Goal: Information Seeking & Learning: Learn about a topic

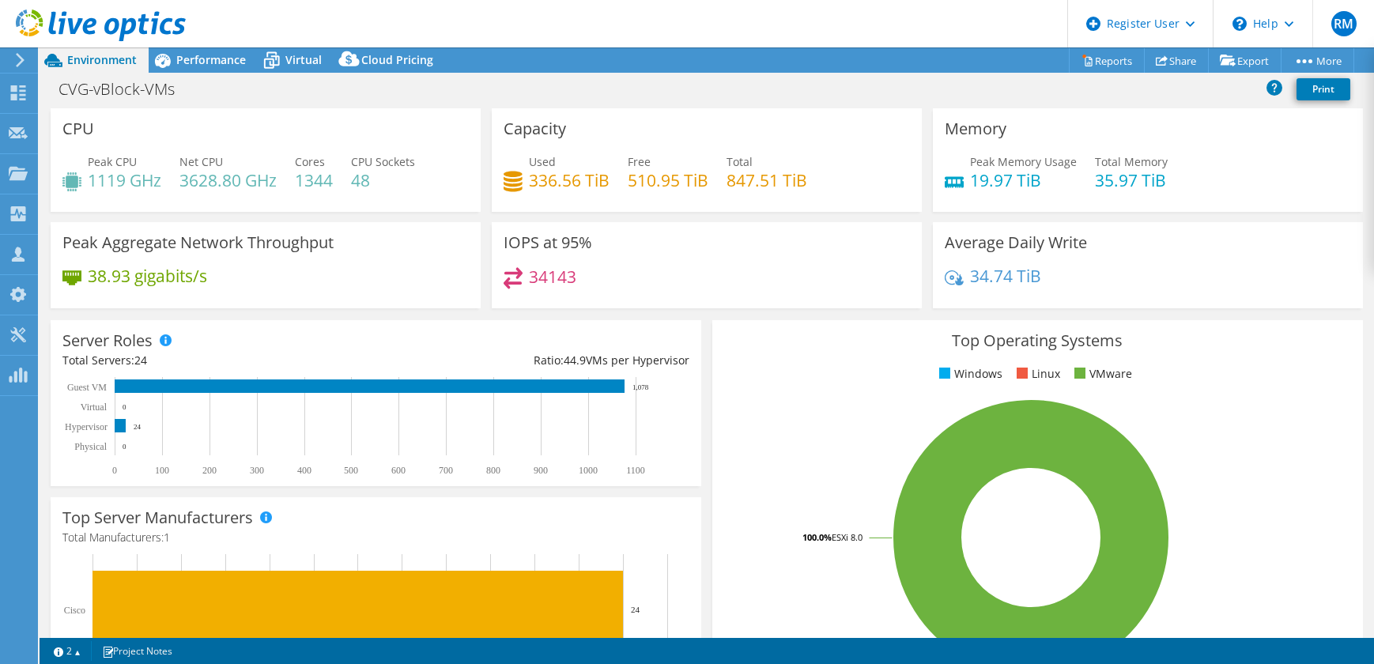
select select "USD"
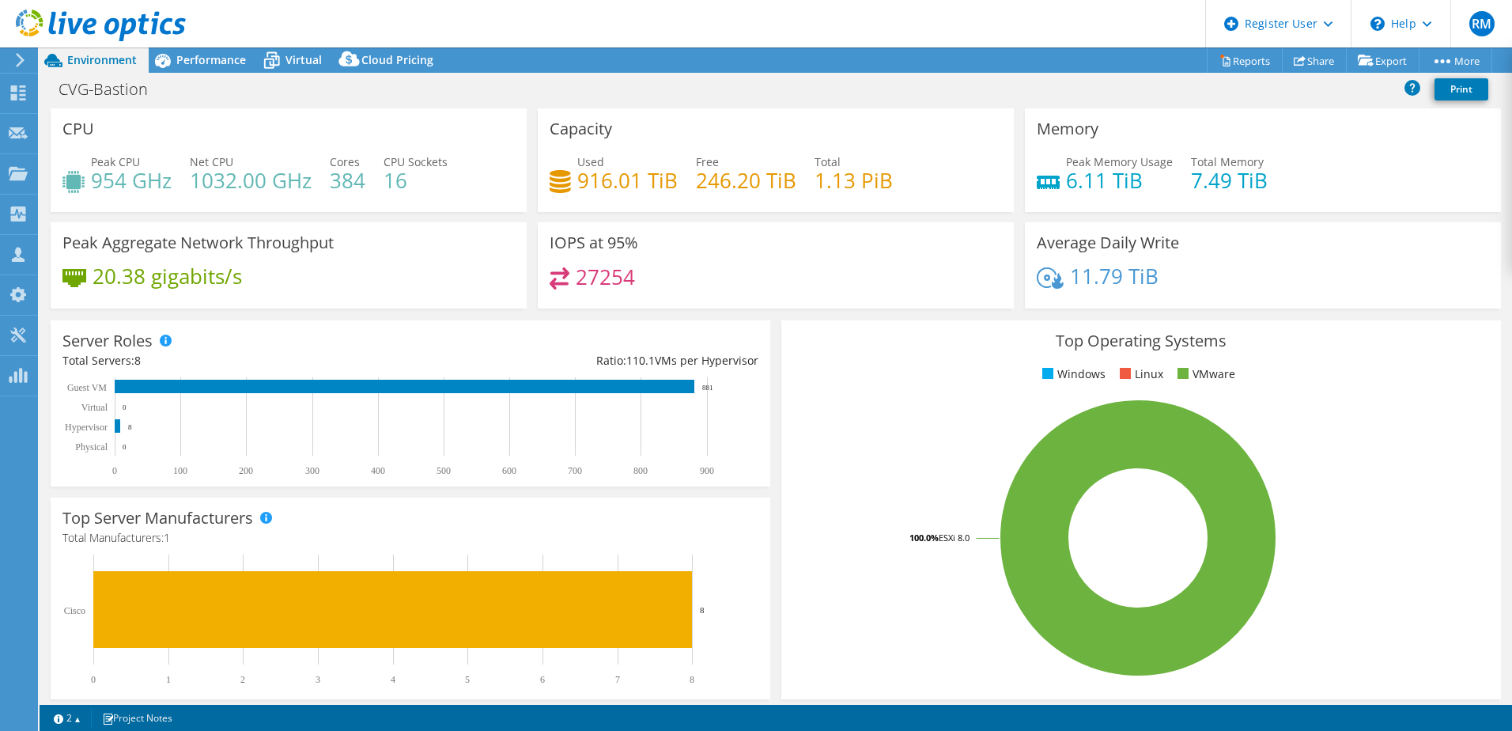
select select "USD"
click at [214, 68] on div "Performance" at bounding box center [203, 59] width 109 height 25
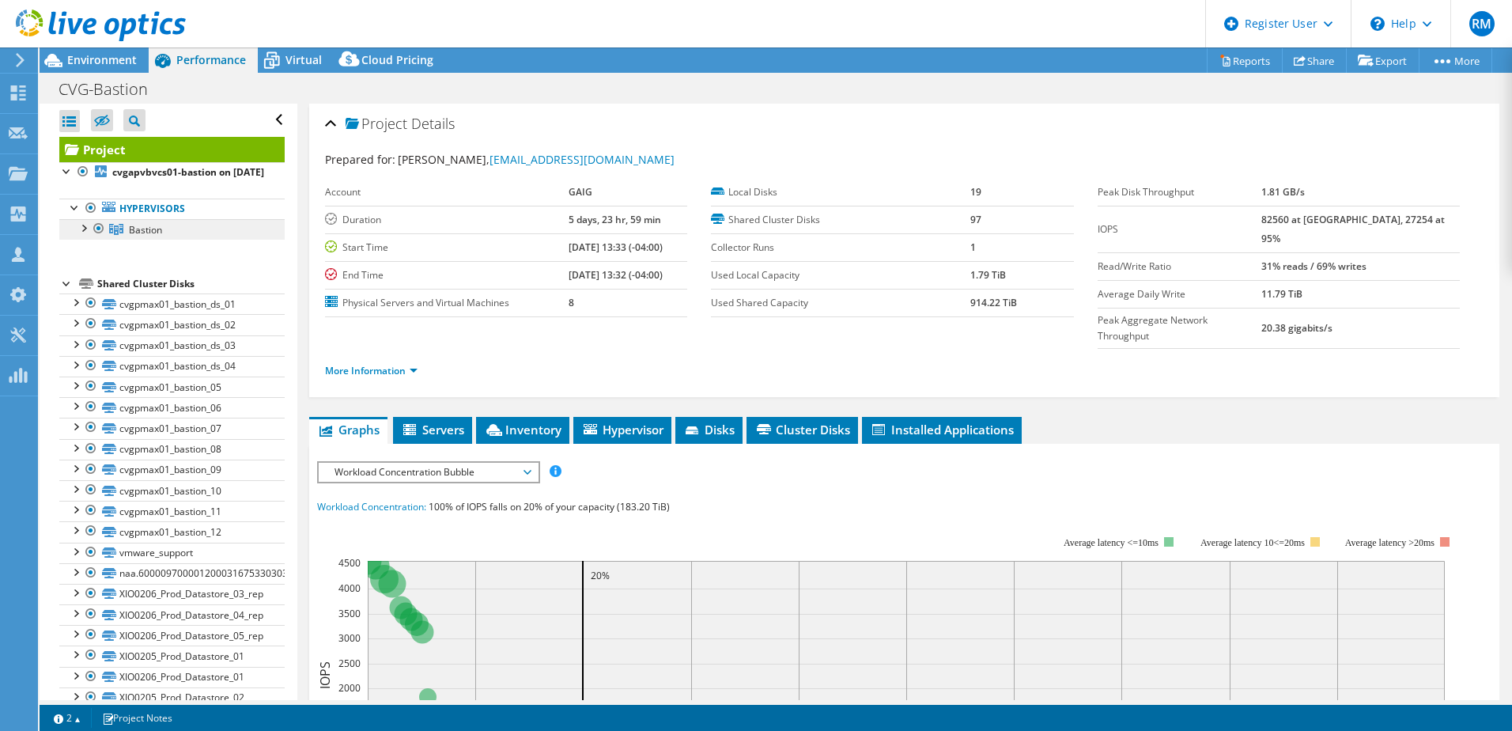
click at [164, 240] on link "Bastion" at bounding box center [171, 229] width 225 height 21
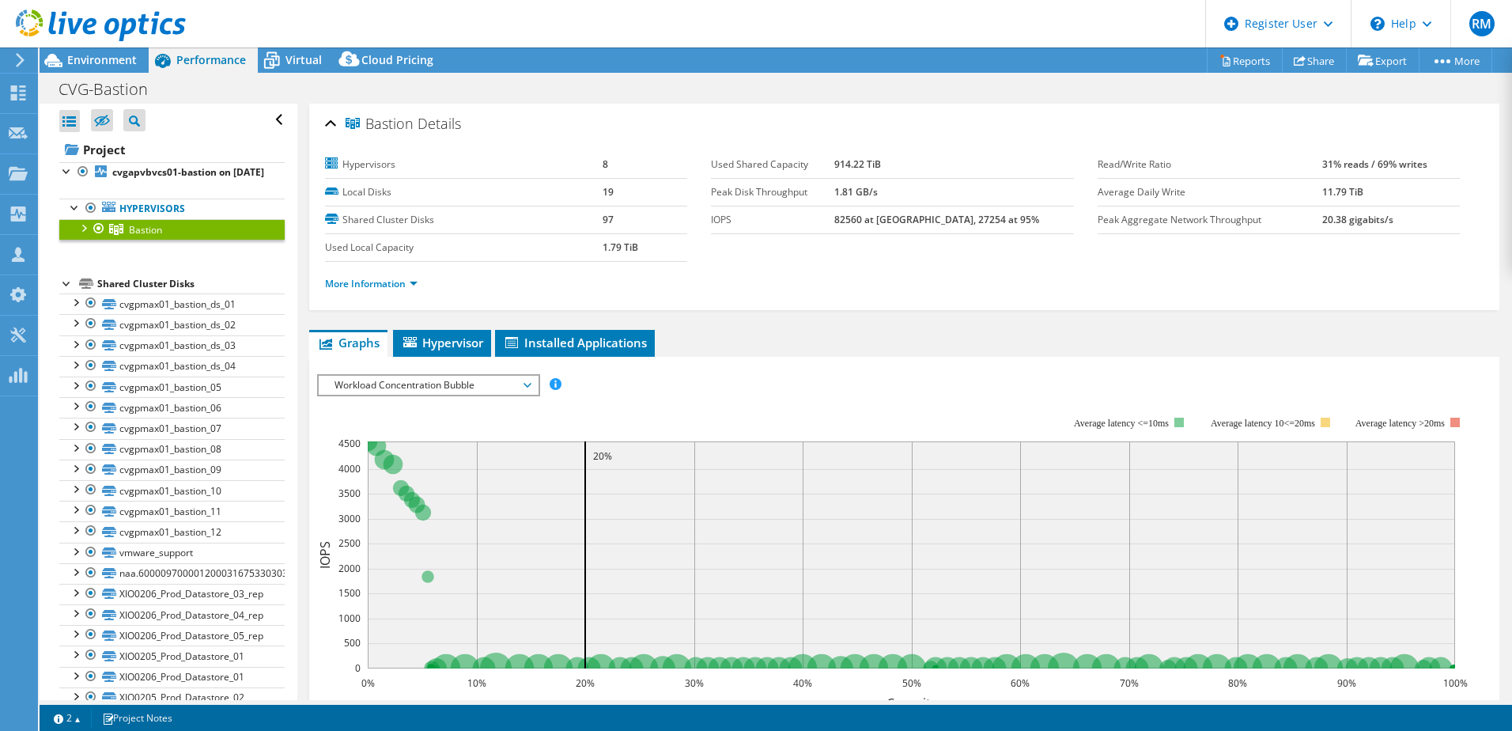
click at [421, 381] on span "Workload Concentration Bubble" at bounding box center [428, 385] width 203 height 19
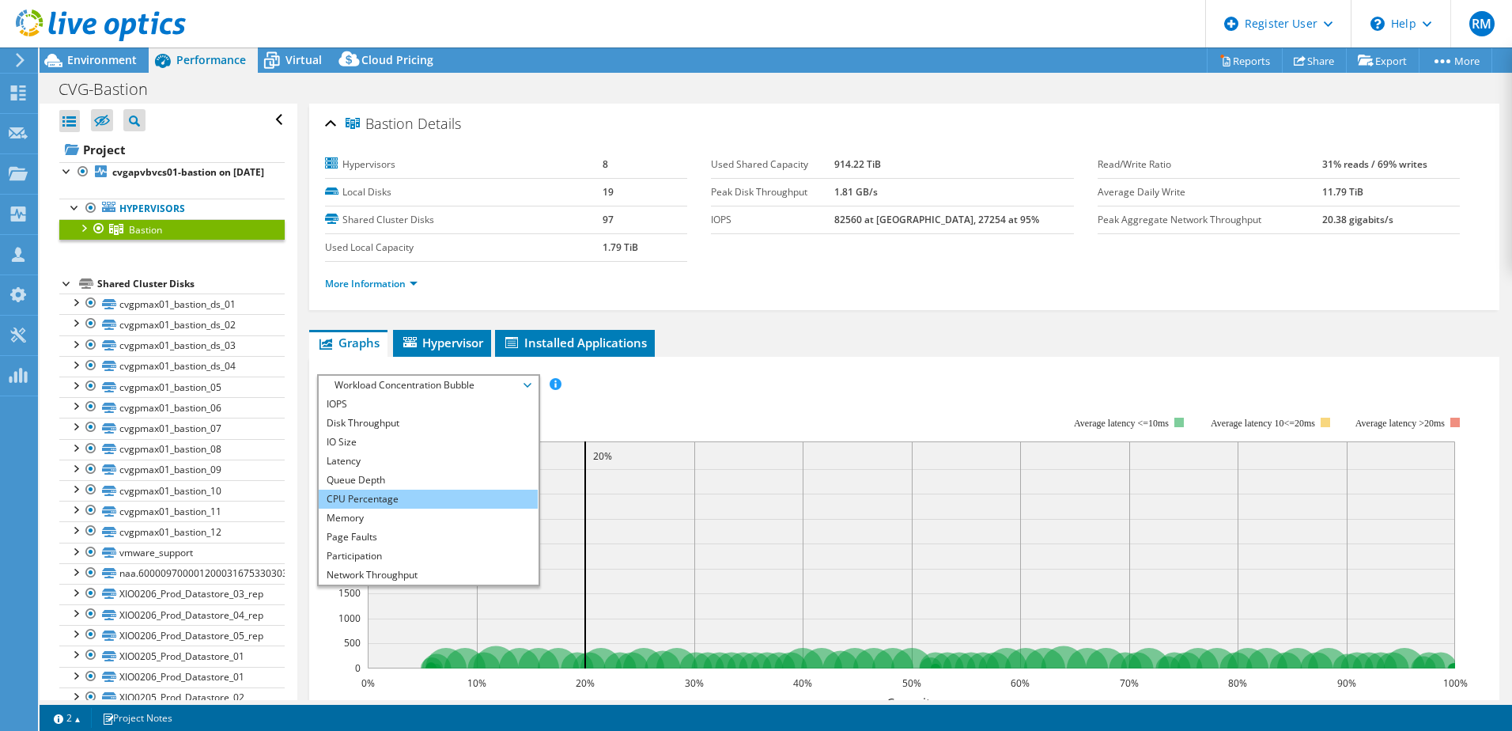
click at [419, 501] on li "CPU Percentage" at bounding box center [428, 498] width 219 height 19
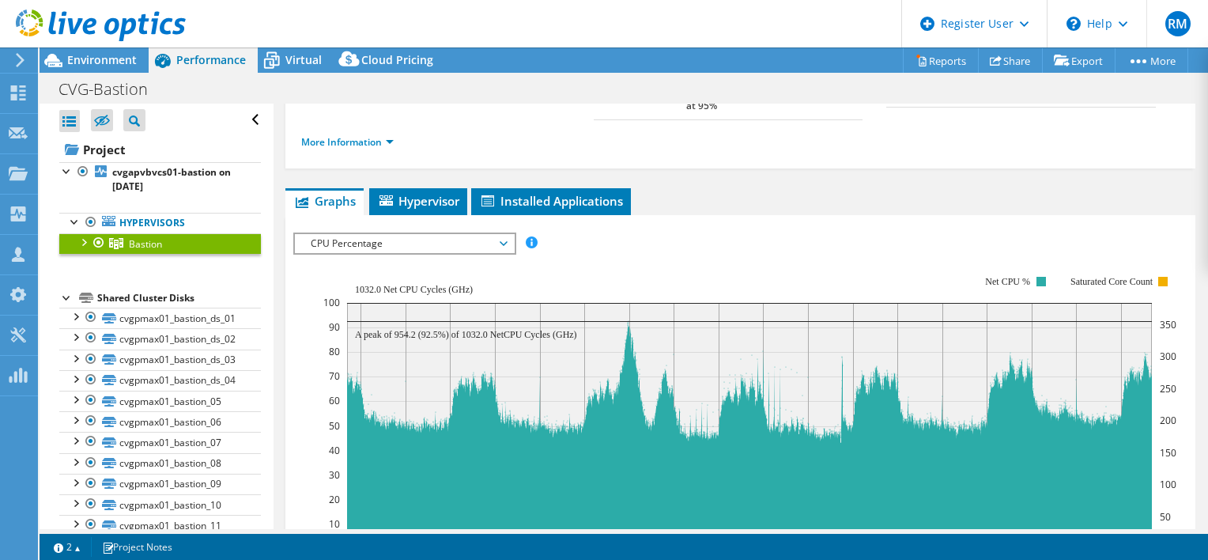
scroll to position [237, 0]
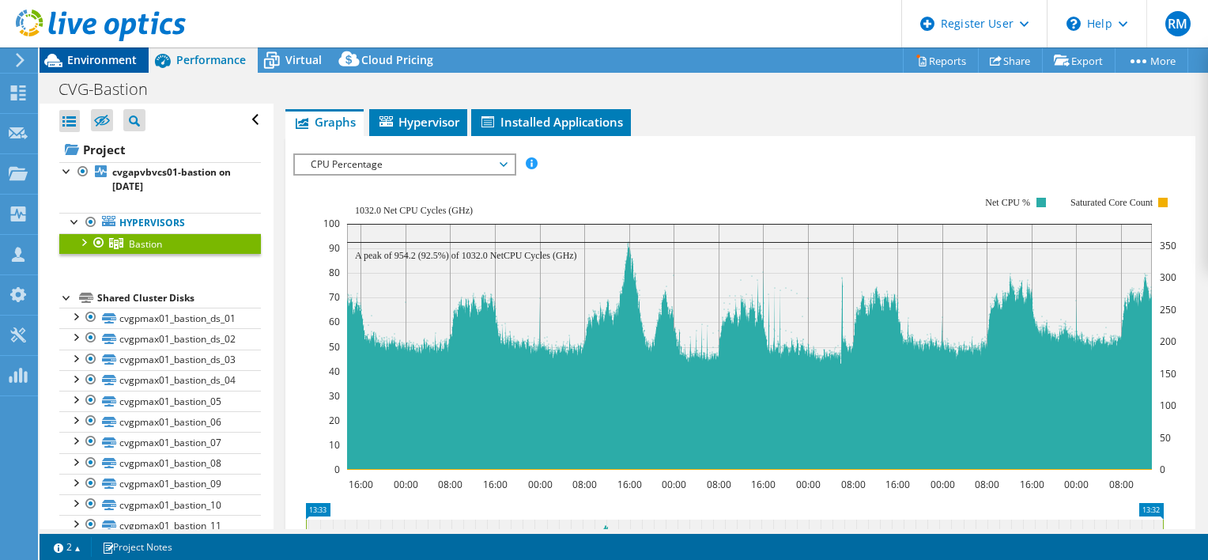
click at [117, 54] on span "Environment" at bounding box center [102, 59] width 70 height 15
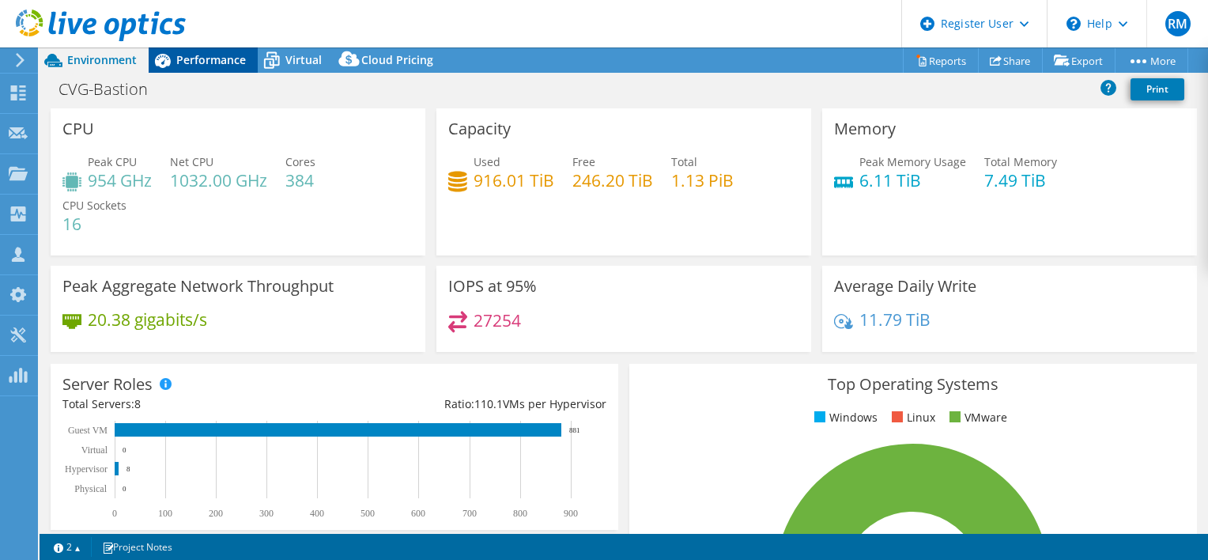
click at [214, 65] on span "Performance" at bounding box center [211, 59] width 70 height 15
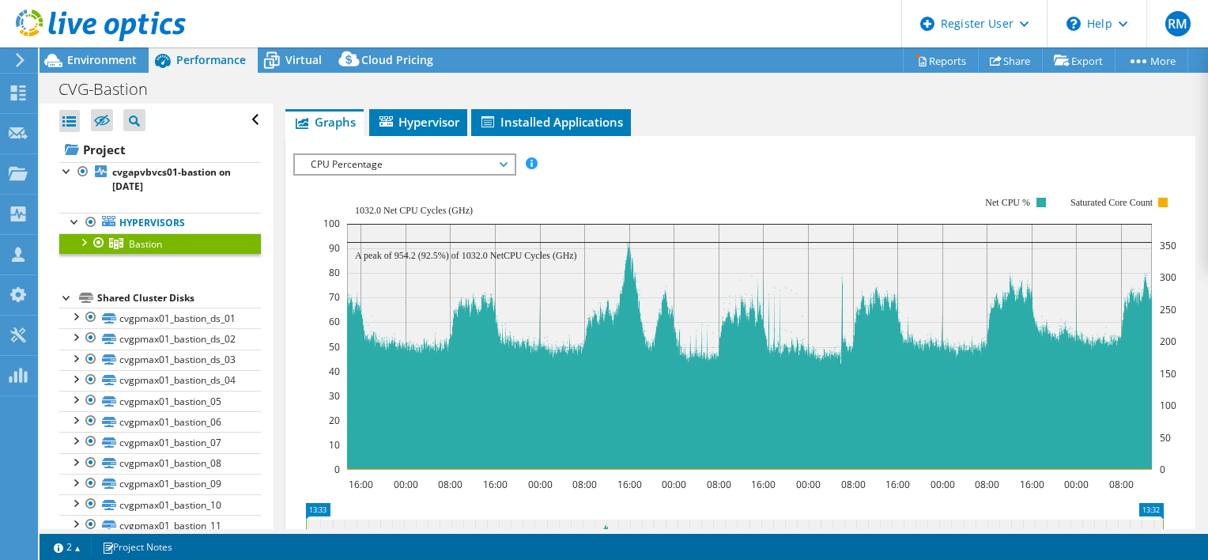
click at [81, 244] on div at bounding box center [83, 241] width 16 height 16
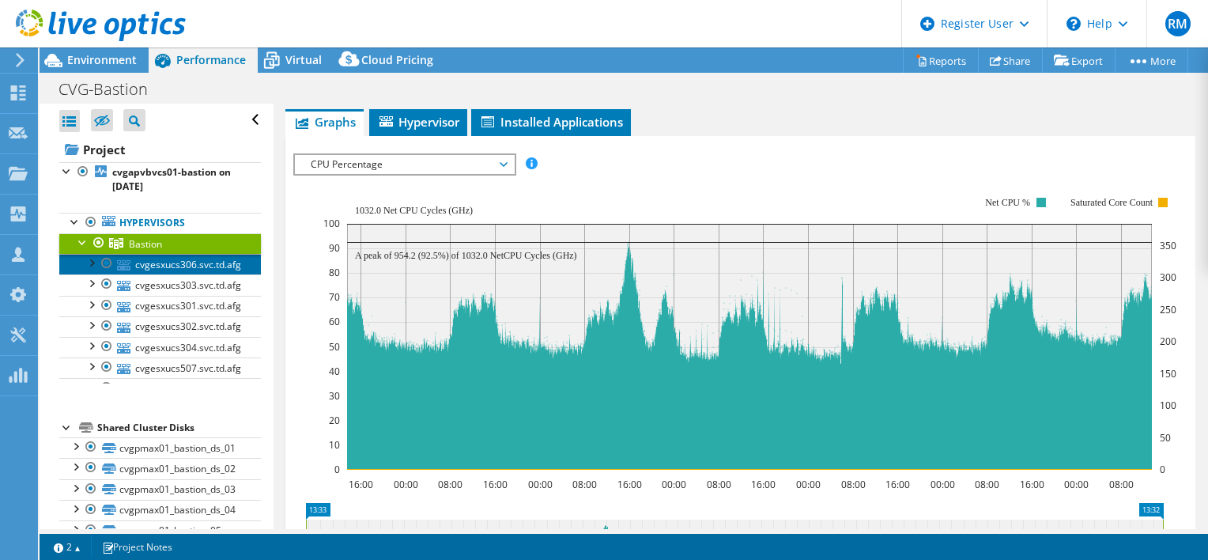
click at [175, 261] on link "cvgesxucs306.svc.td.afg" at bounding box center [160, 264] width 202 height 21
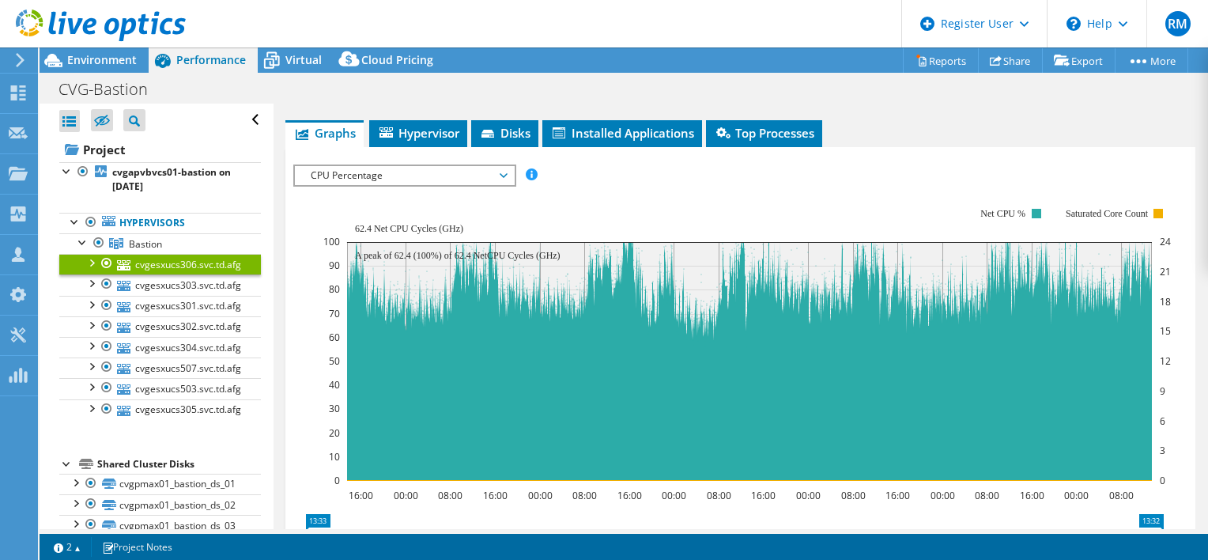
scroll to position [260, 0]
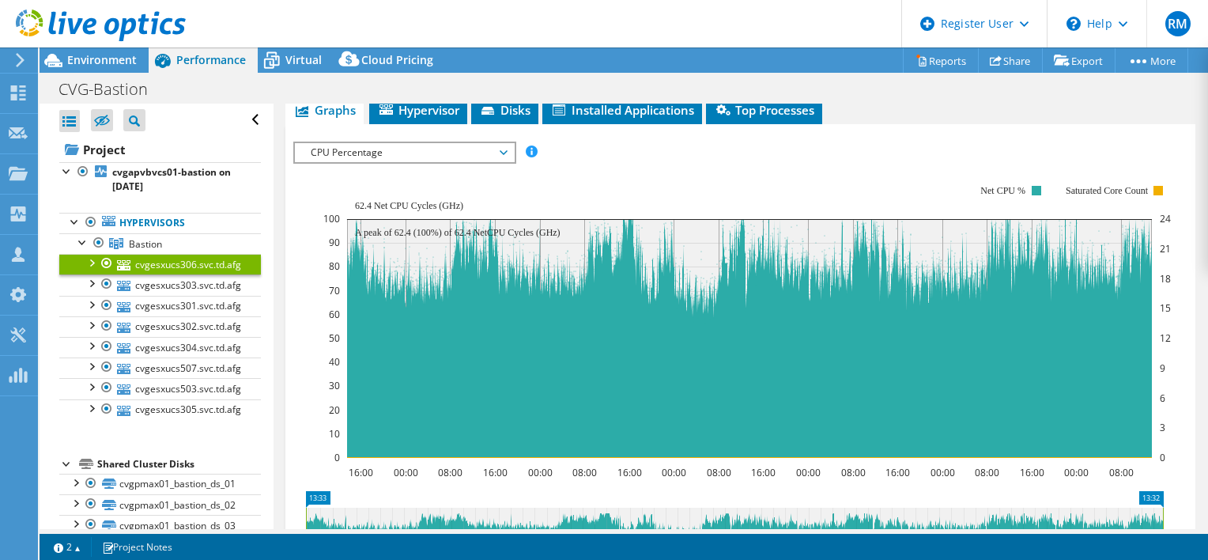
click at [85, 263] on div at bounding box center [91, 262] width 16 height 16
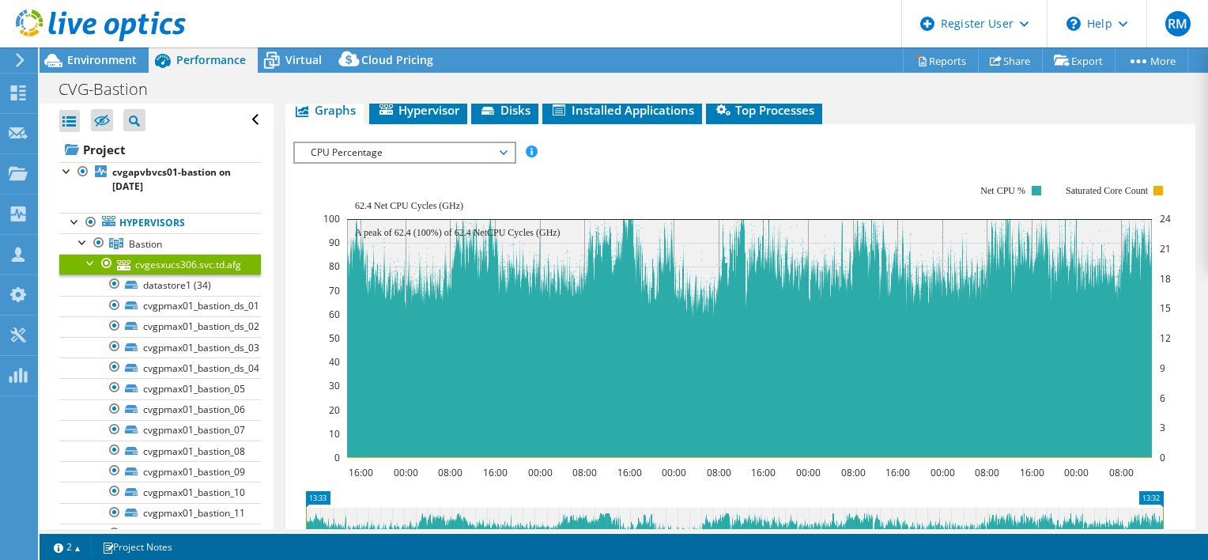
click at [79, 261] on link "cvgesxucs306.svc.td.afg" at bounding box center [160, 264] width 202 height 21
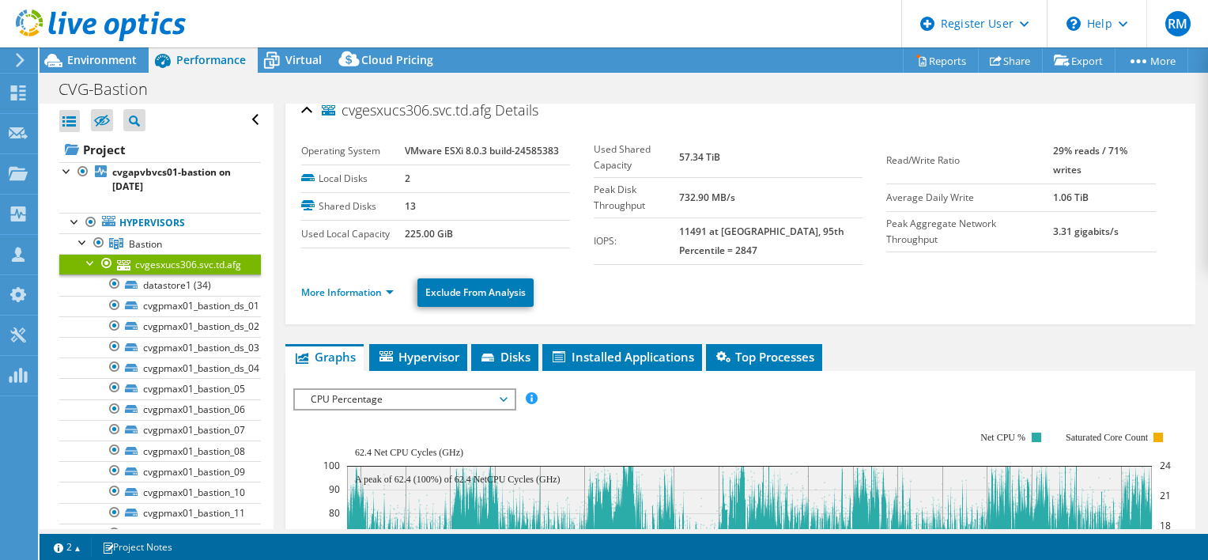
scroll to position [0, 0]
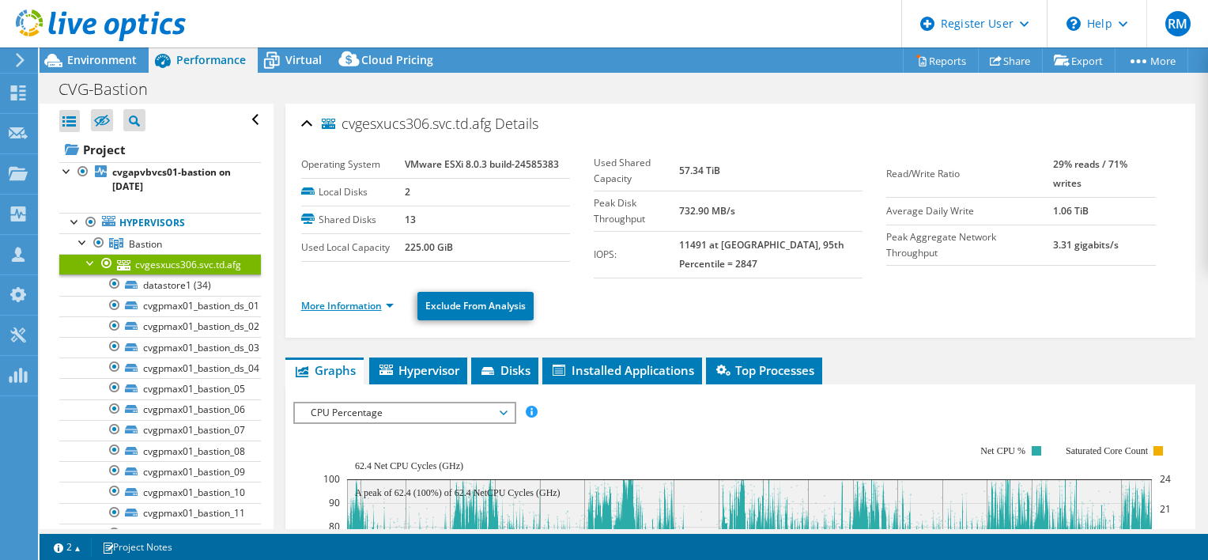
click at [349, 305] on link "More Information" at bounding box center [347, 305] width 93 height 13
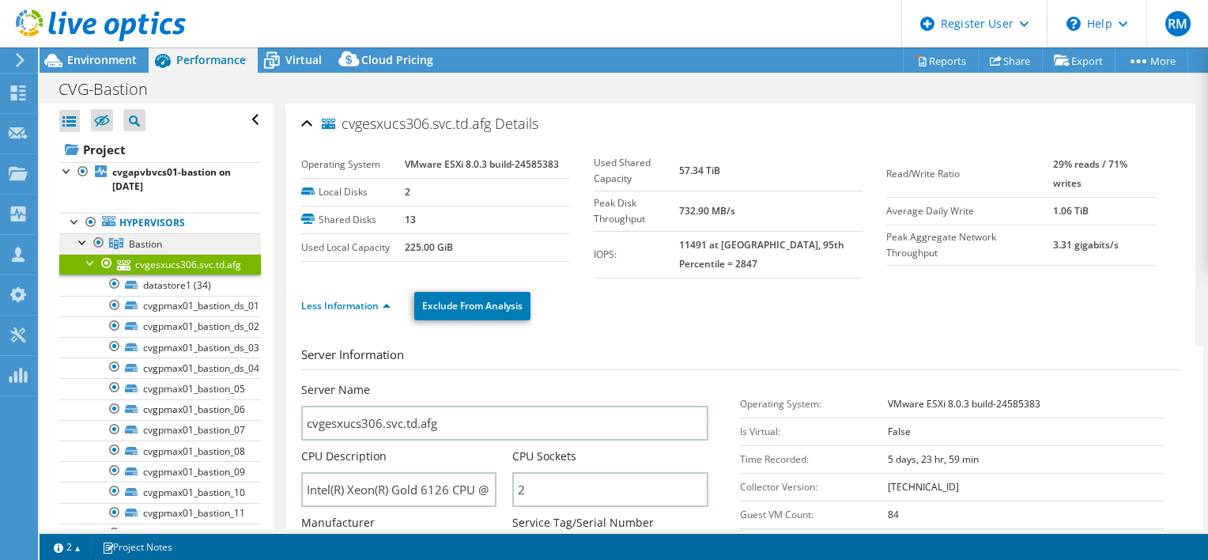
click at [161, 245] on span "Bastion" at bounding box center [145, 243] width 33 height 13
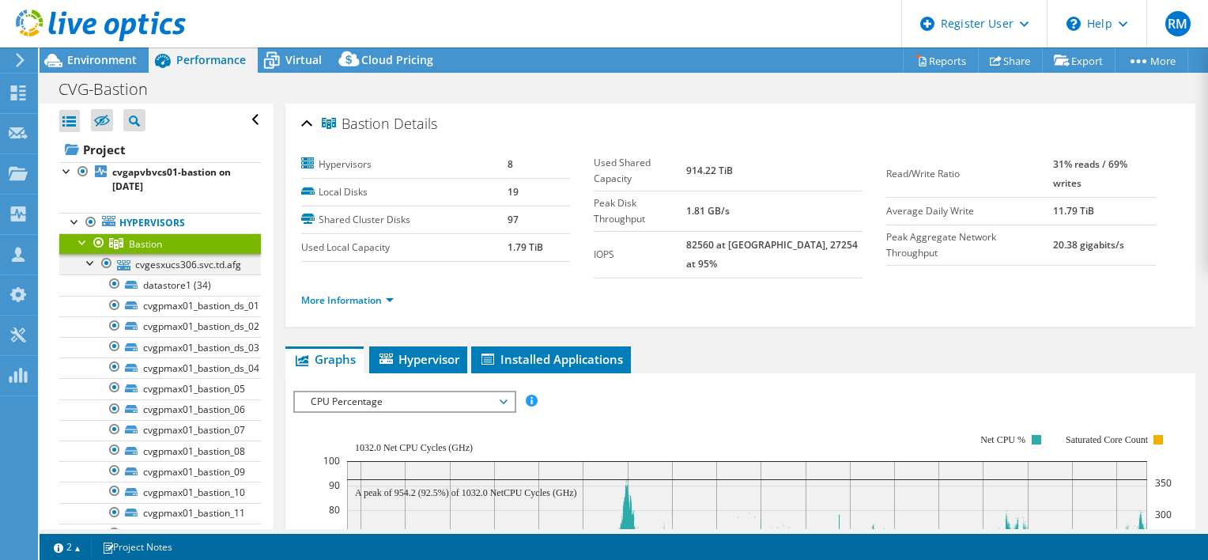
click at [91, 266] on div at bounding box center [91, 262] width 16 height 16
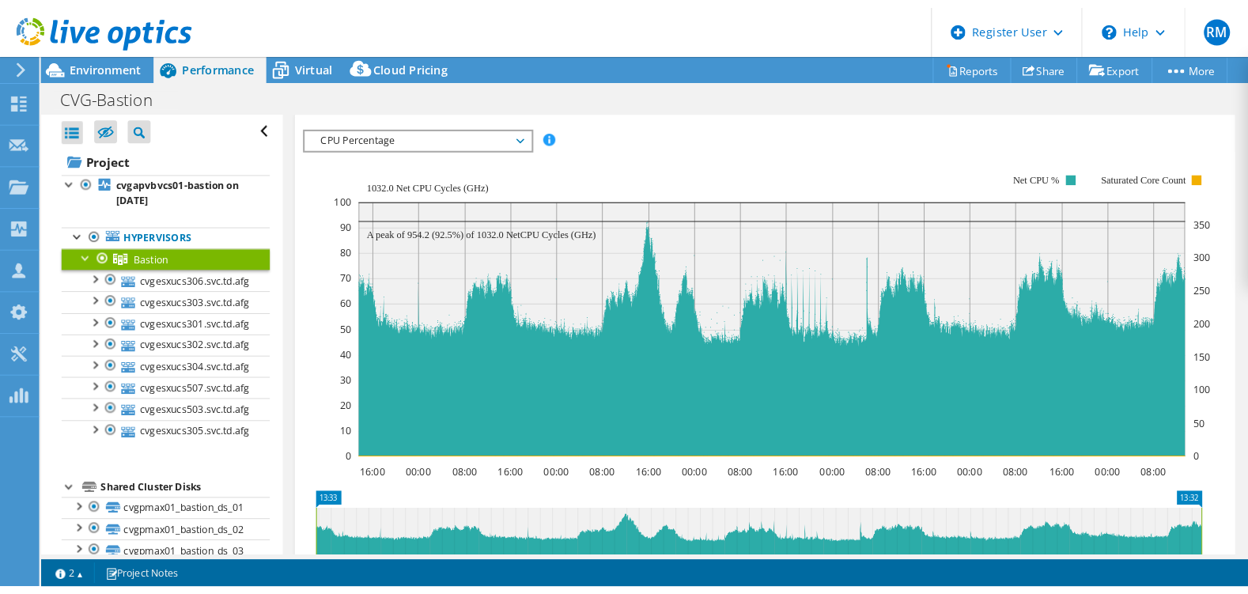
scroll to position [237, 0]
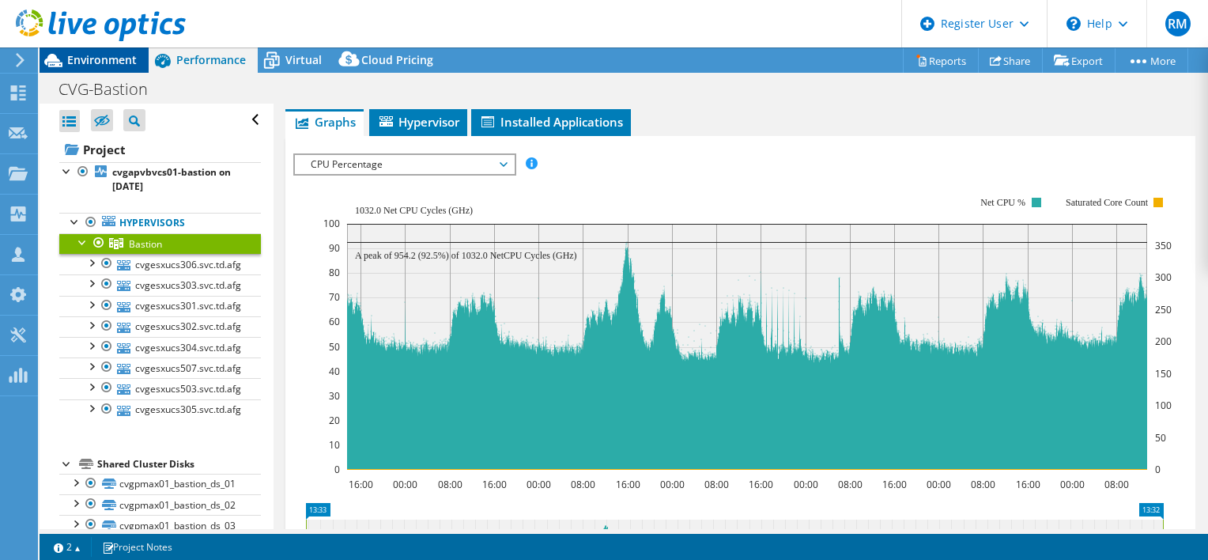
click at [91, 54] on span "Environment" at bounding box center [102, 59] width 70 height 15
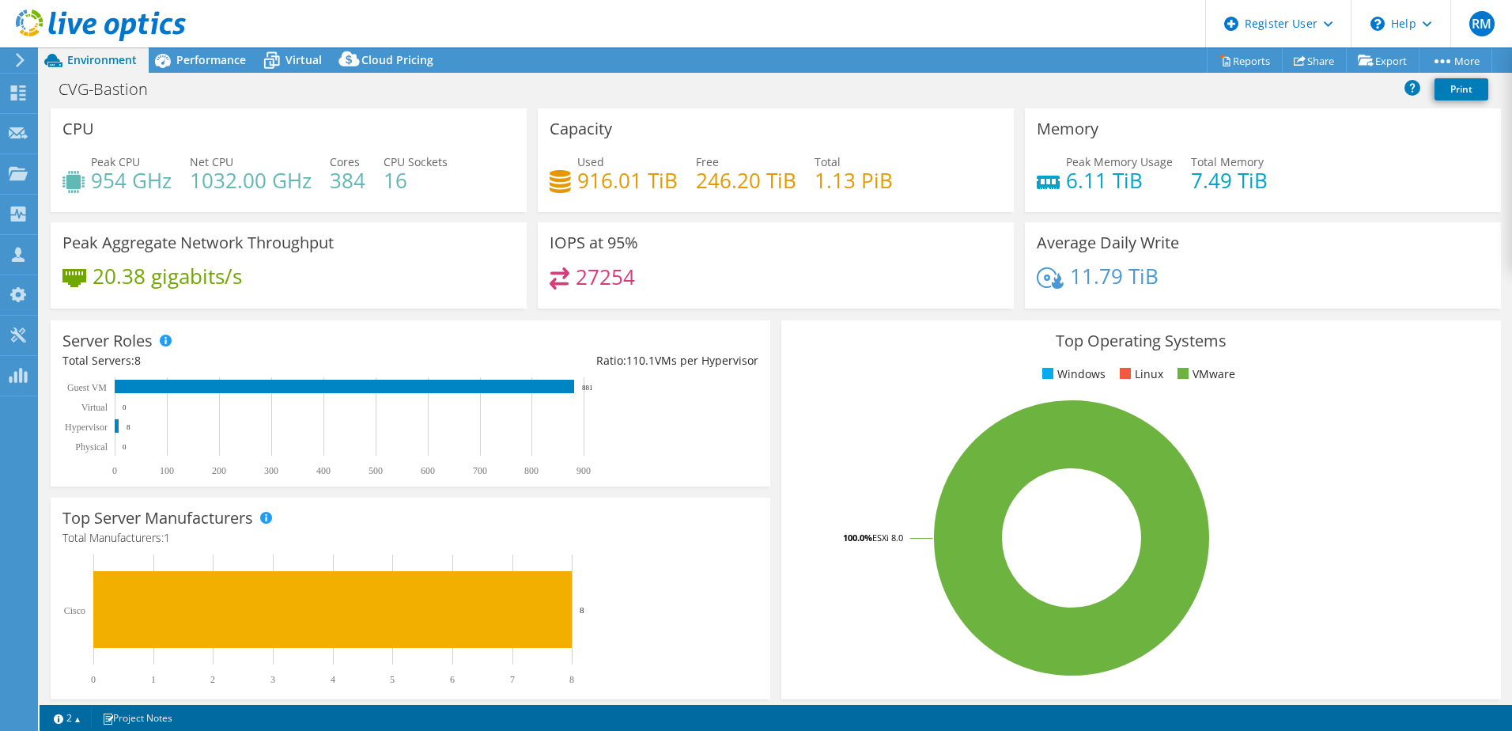
scroll to position [233, 0]
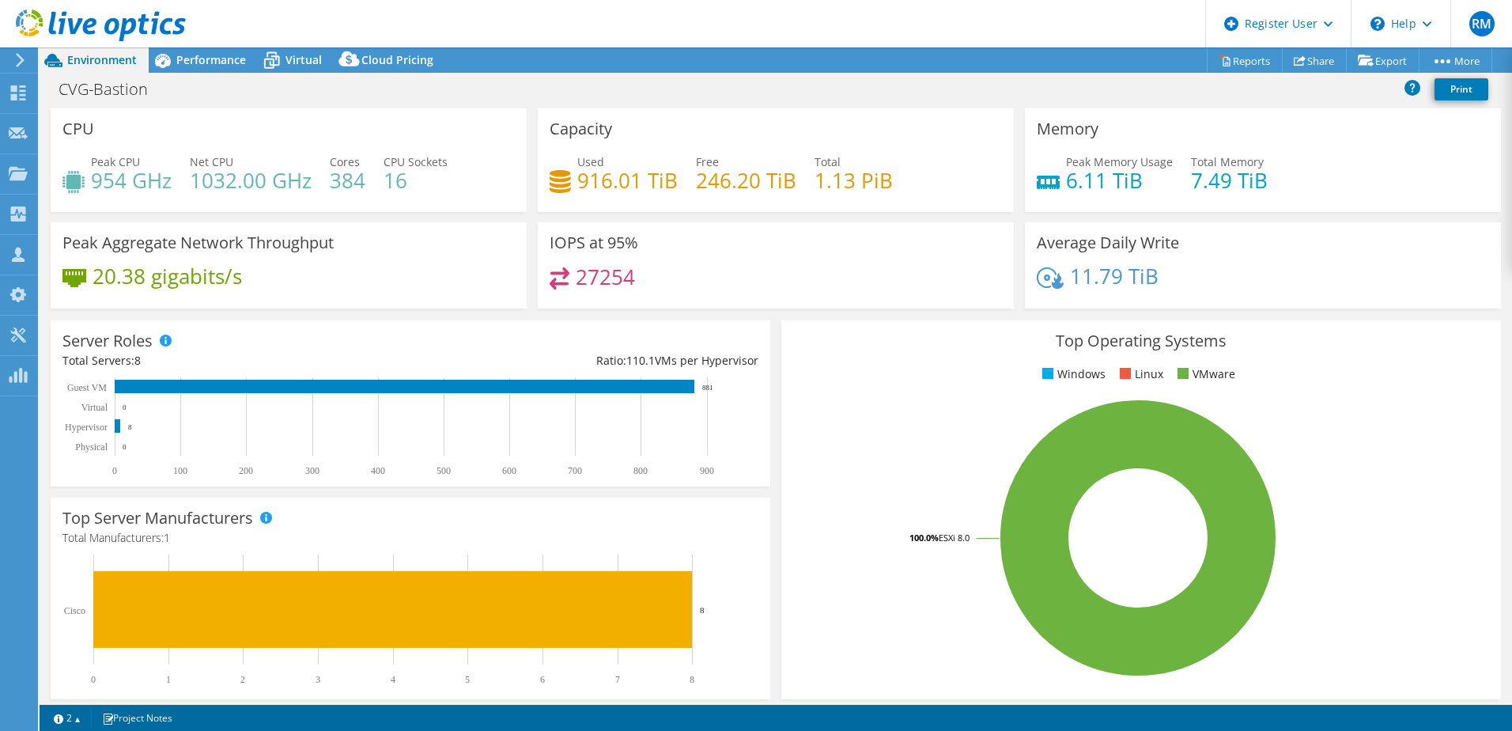
click at [1299, 109] on div "Memory Peak Memory Usage 6.11 TiB Total Memory 7.49 TiB" at bounding box center [1263, 160] width 476 height 104
click at [275, 64] on icon at bounding box center [272, 61] width 28 height 28
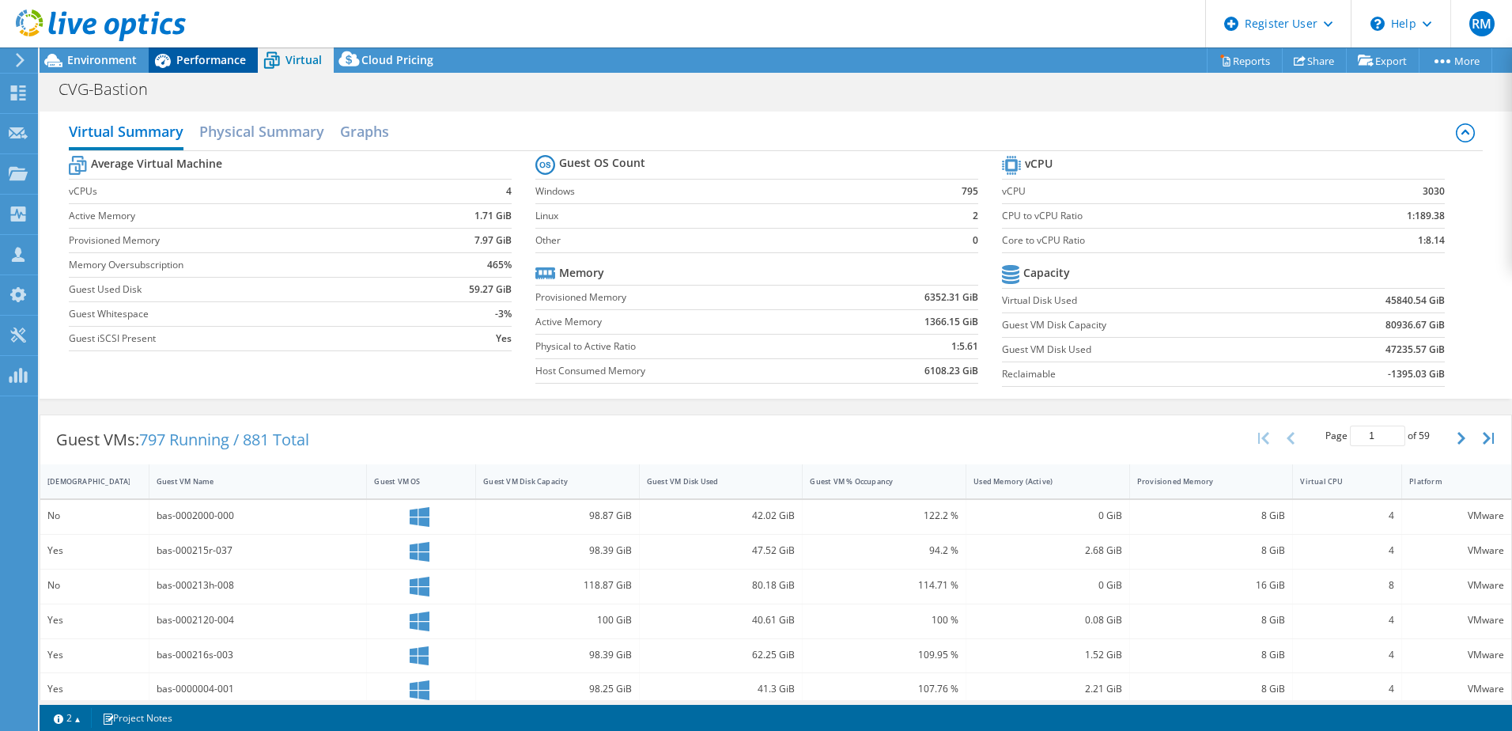
click at [190, 55] on span "Performance" at bounding box center [211, 59] width 70 height 15
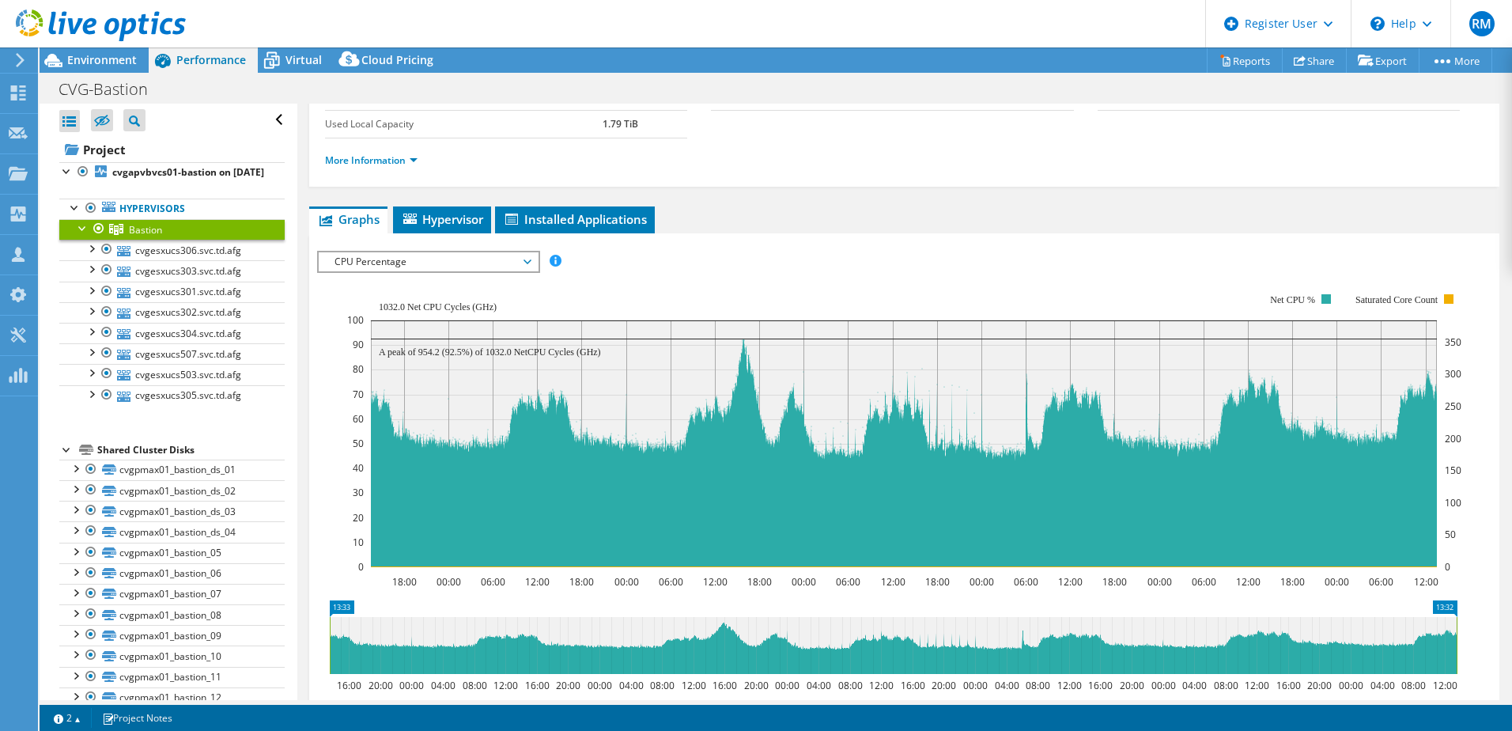
scroll to position [0, 0]
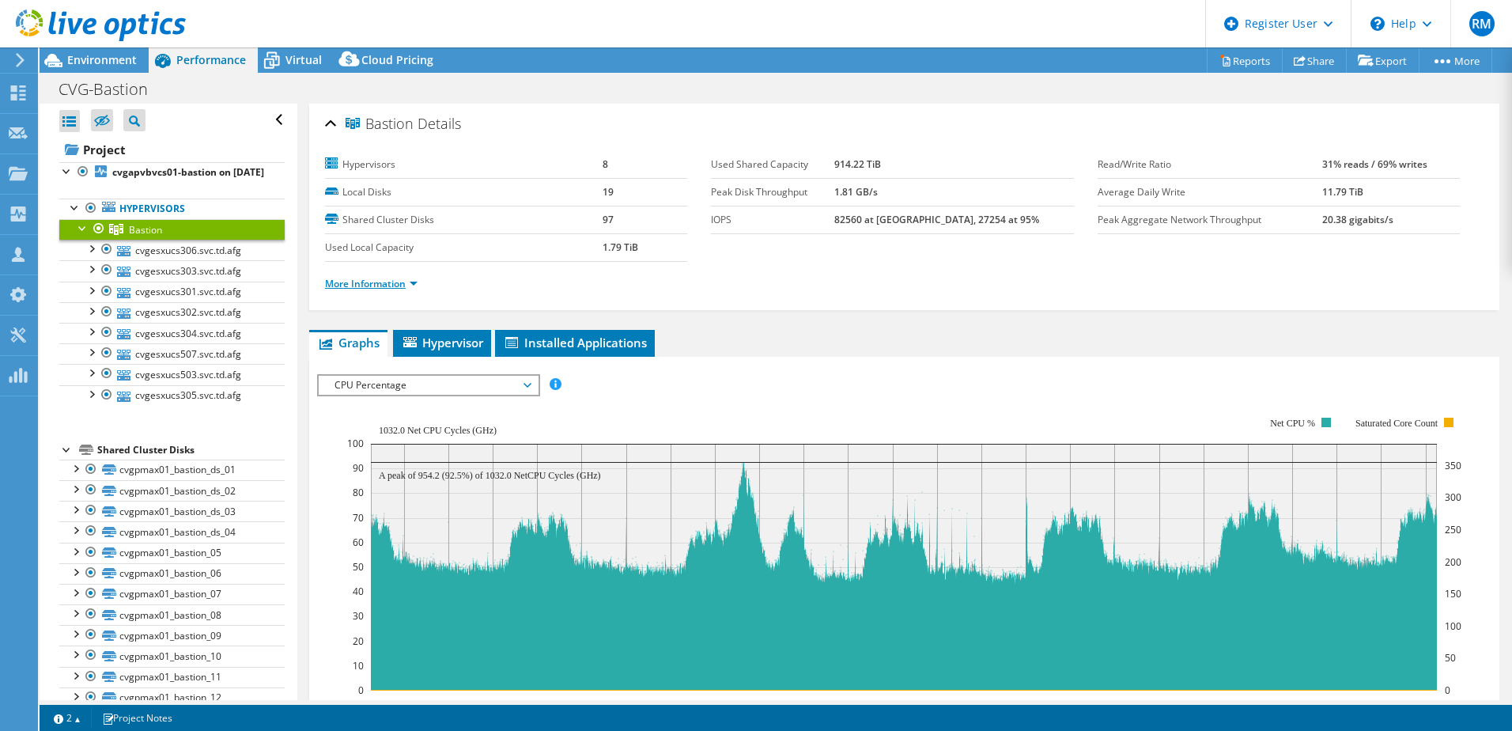
click at [361, 286] on link "More Information" at bounding box center [371, 283] width 93 height 13
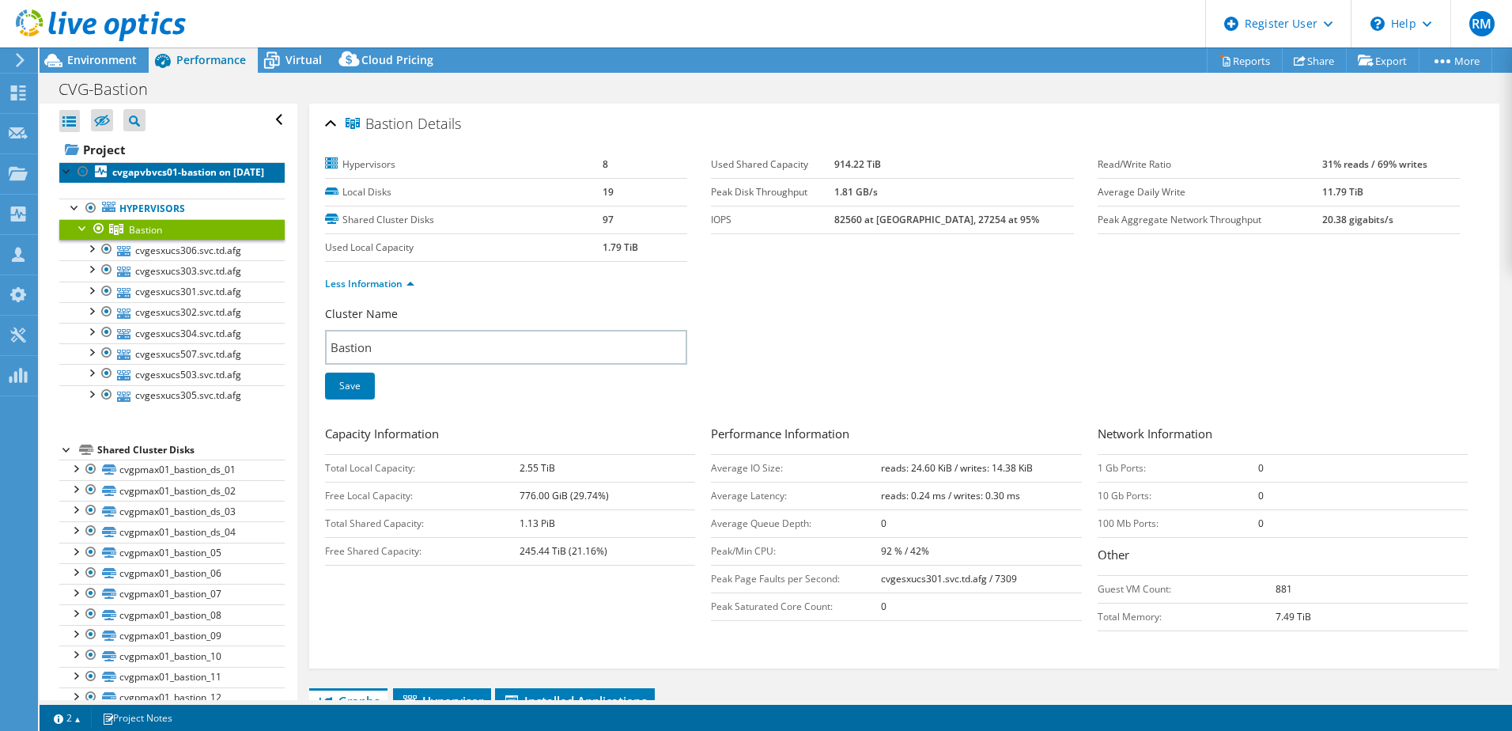
click at [155, 166] on b "cvgapvbvcs01-bastion on [DATE]" at bounding box center [188, 171] width 152 height 13
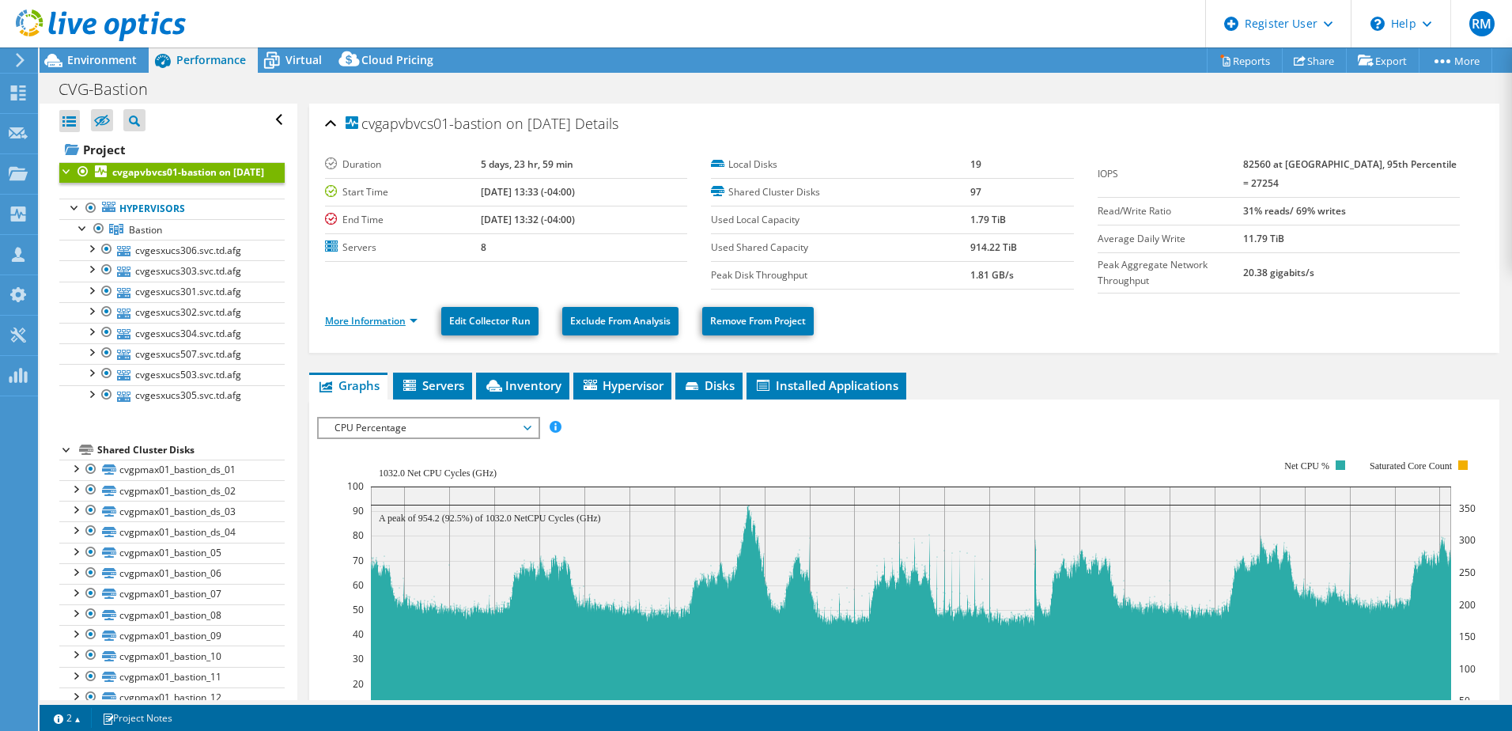
click at [382, 319] on link "More Information" at bounding box center [371, 320] width 93 height 13
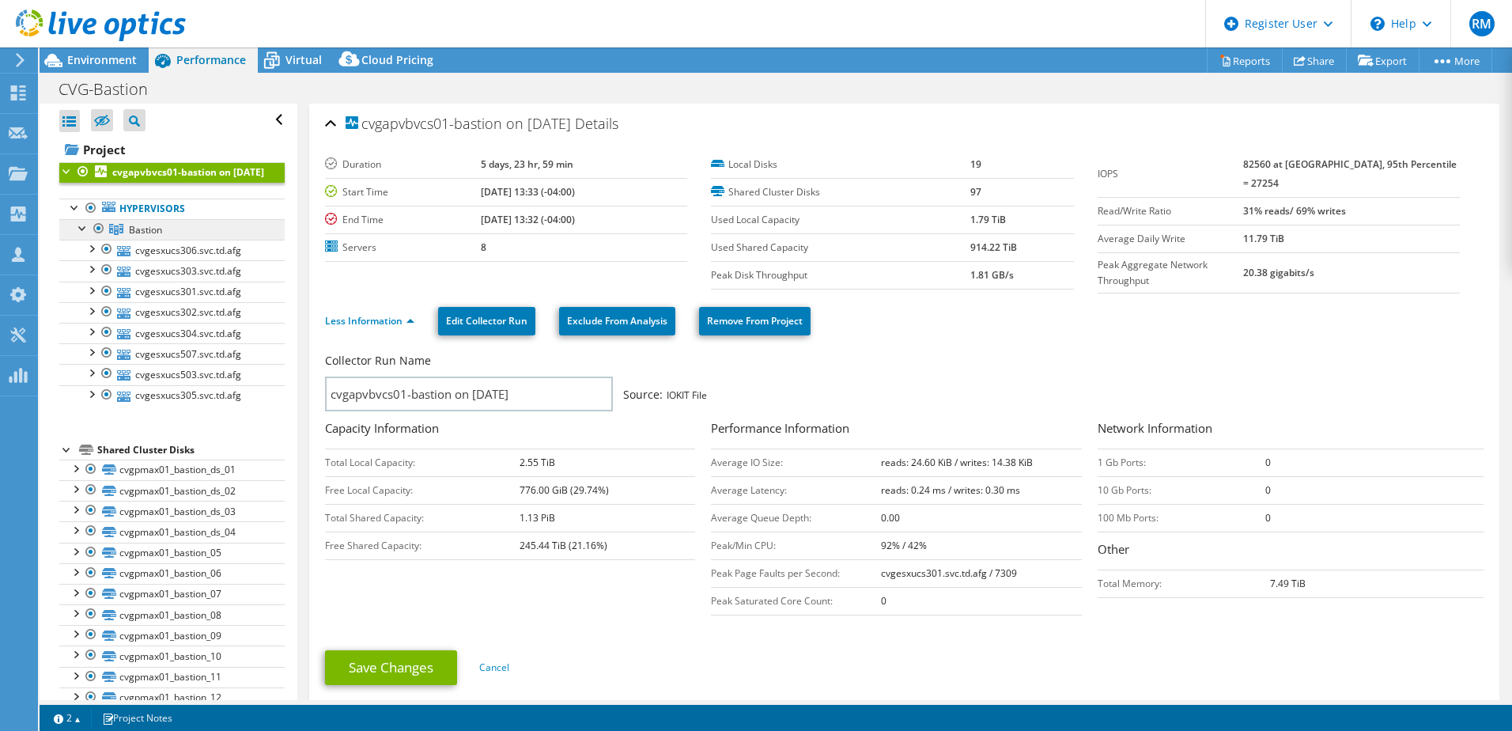
click at [180, 240] on link "Bastion" at bounding box center [171, 229] width 225 height 21
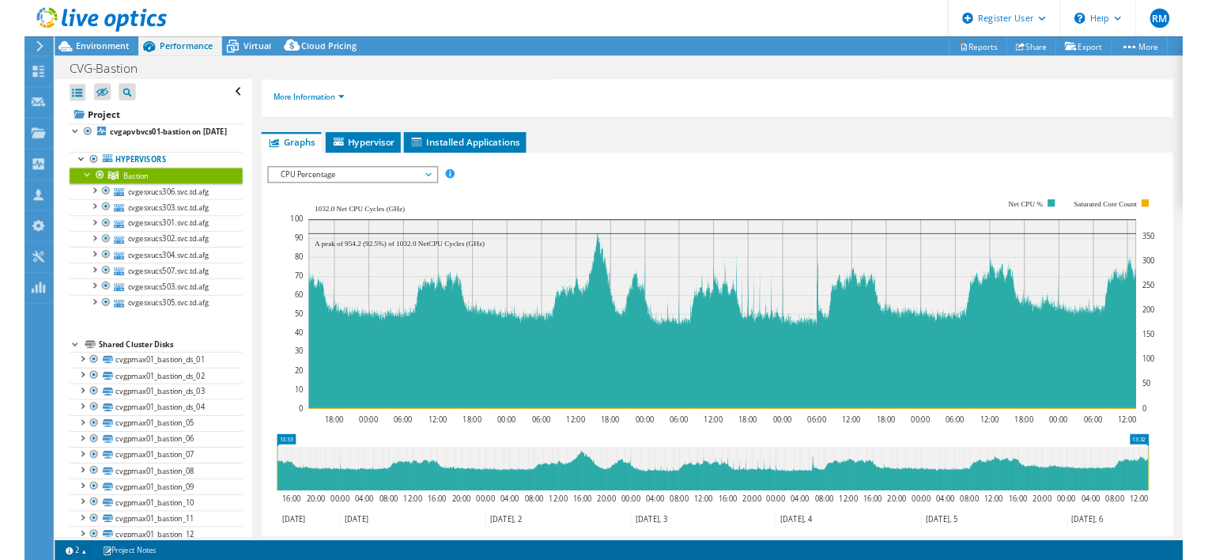
scroll to position [158, 0]
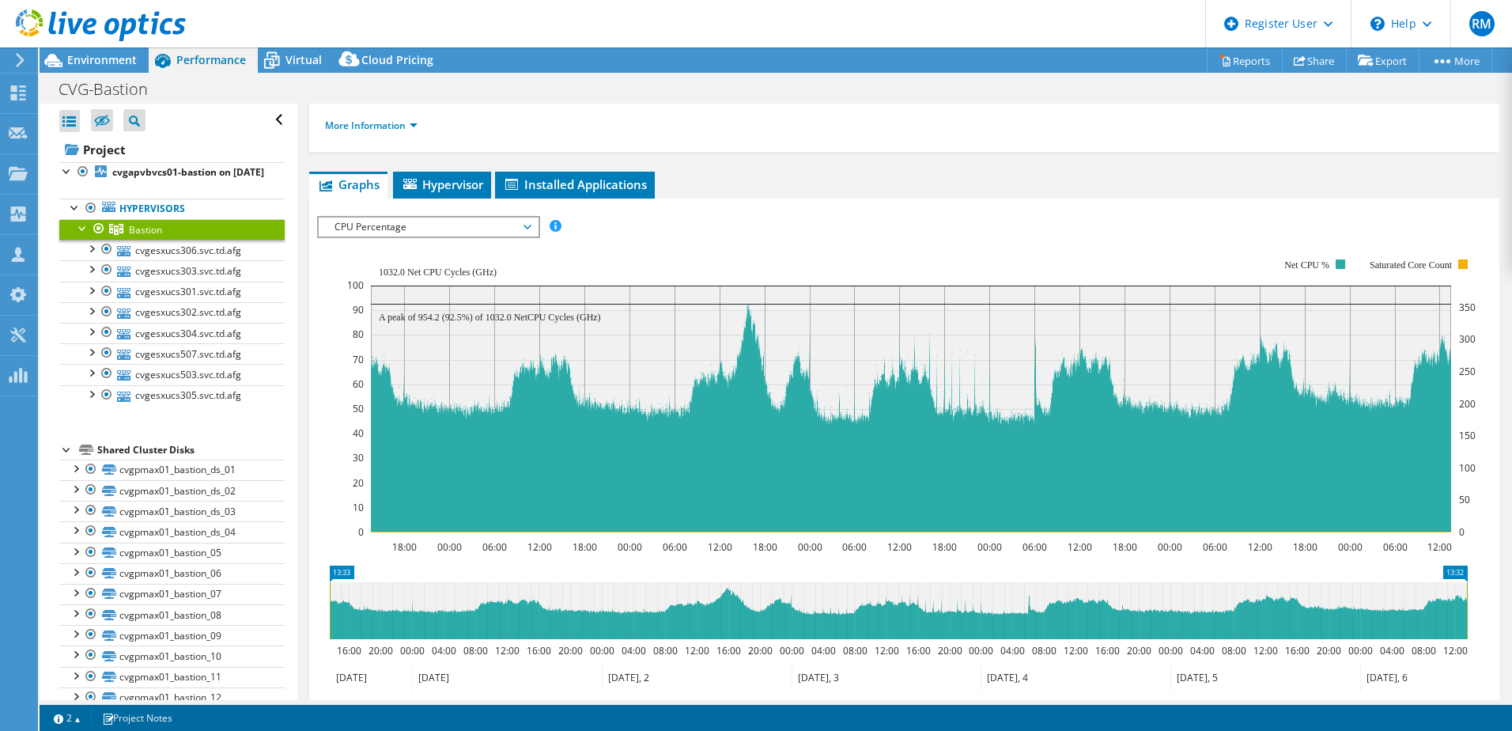
click at [442, 227] on span "CPU Percentage" at bounding box center [428, 226] width 203 height 19
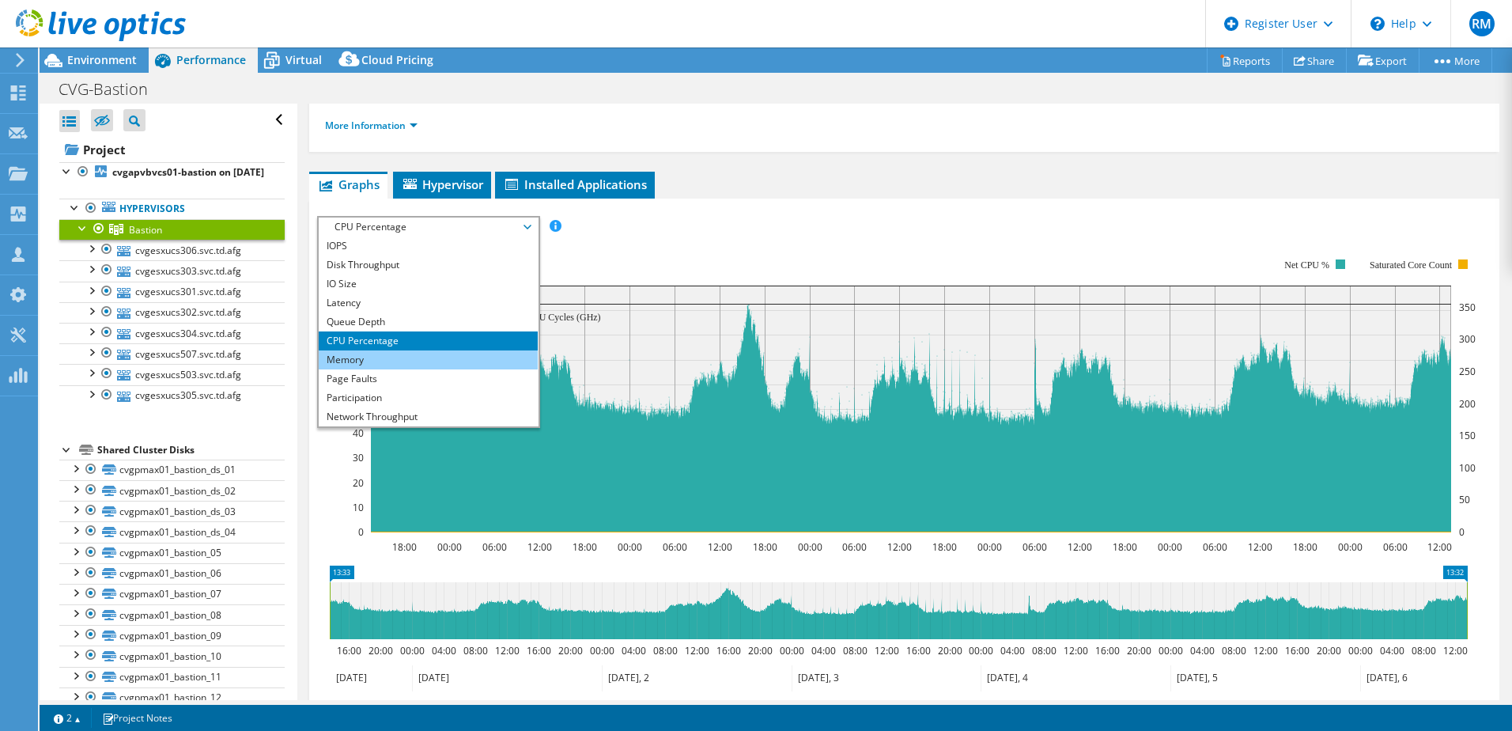
click at [405, 353] on li "Memory" at bounding box center [428, 359] width 219 height 19
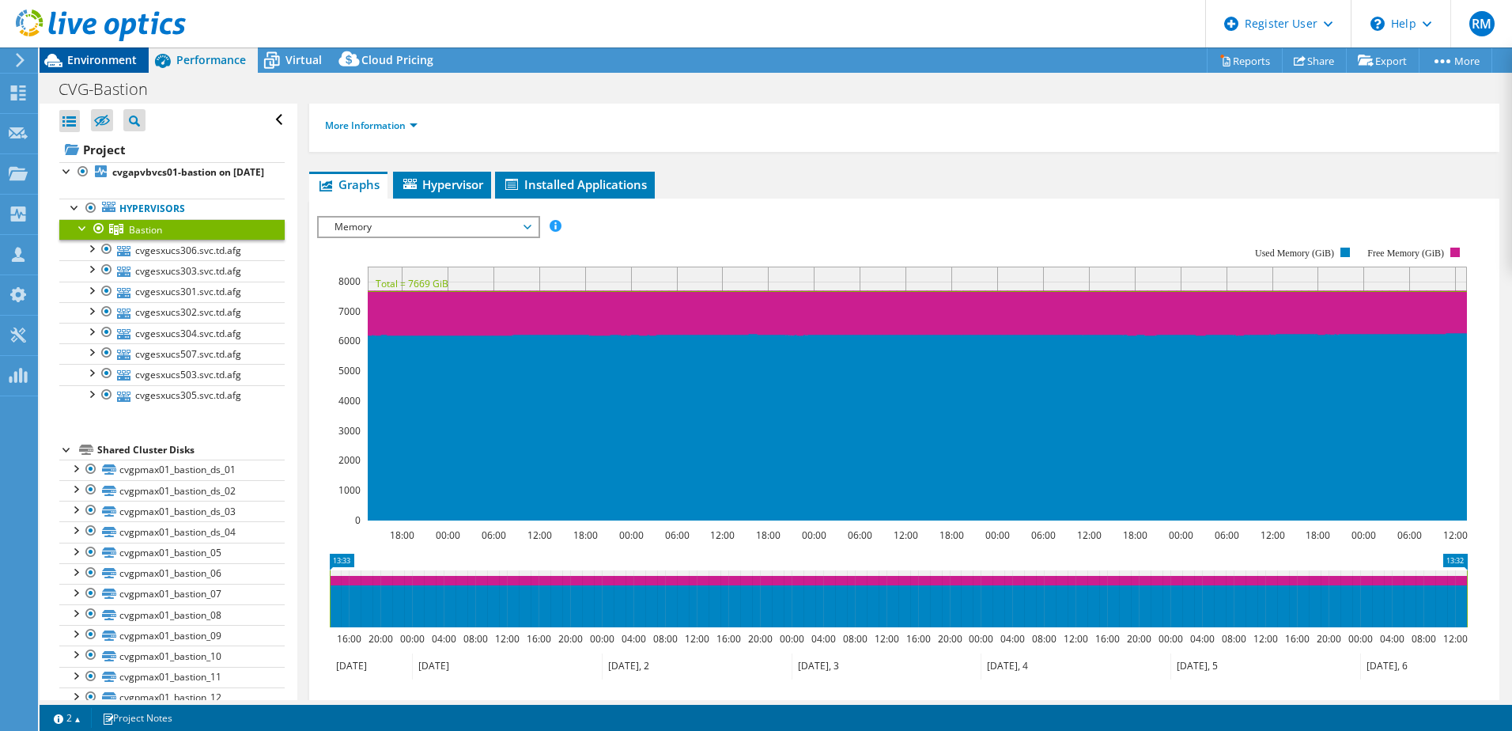
click at [74, 64] on span "Environment" at bounding box center [102, 59] width 70 height 15
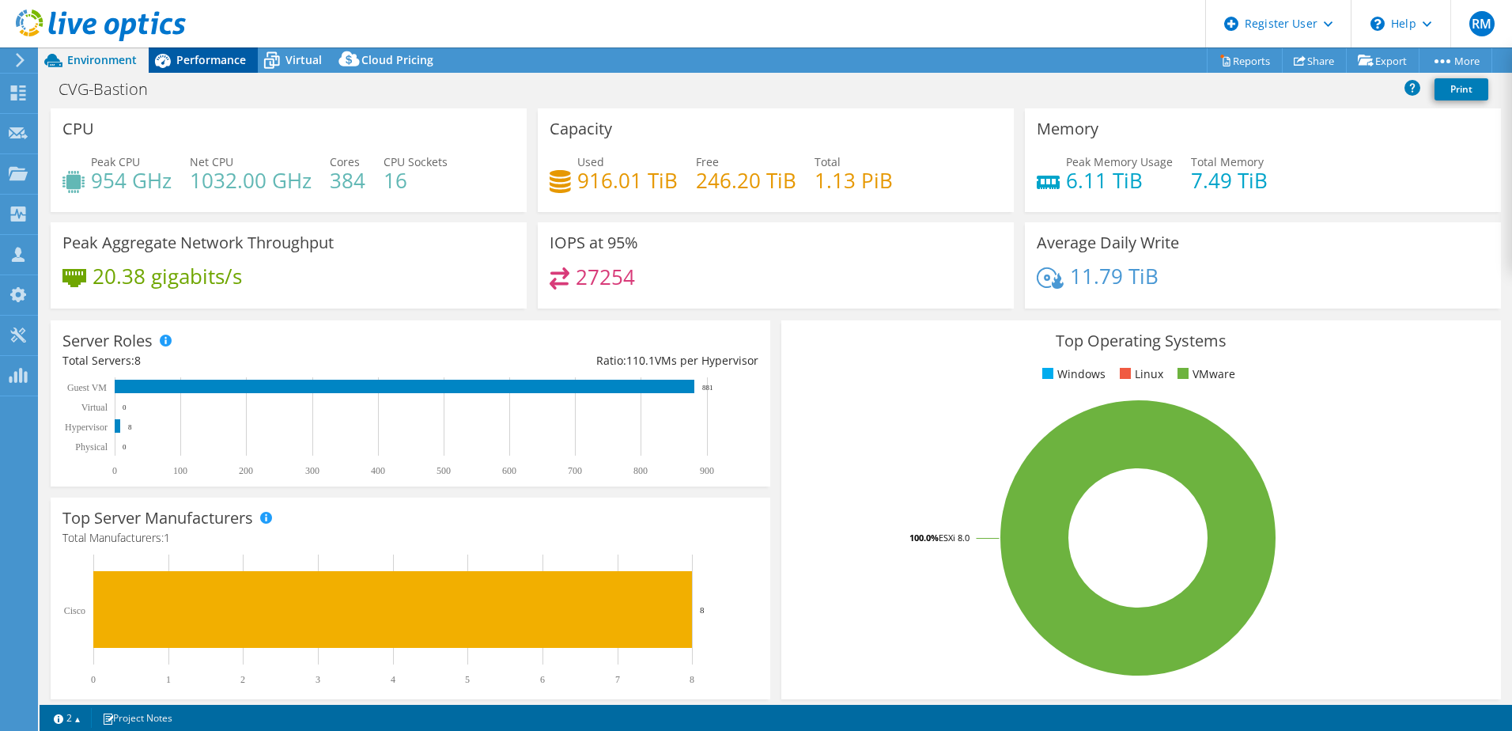
click at [212, 66] on span "Performance" at bounding box center [211, 59] width 70 height 15
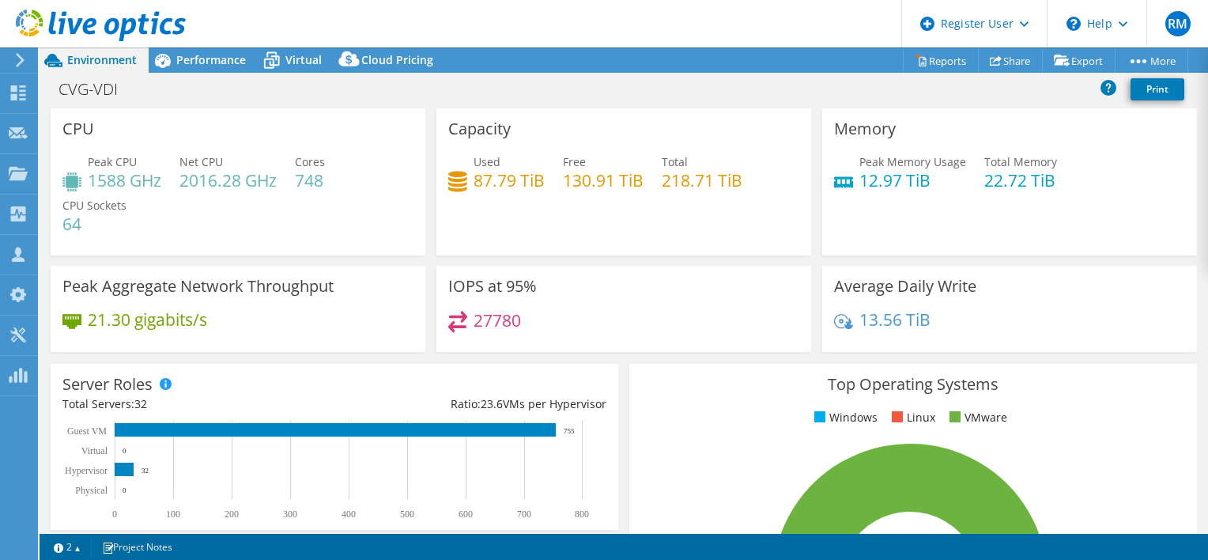
select select "USD"
